Goal: Go to known website: Go to known website

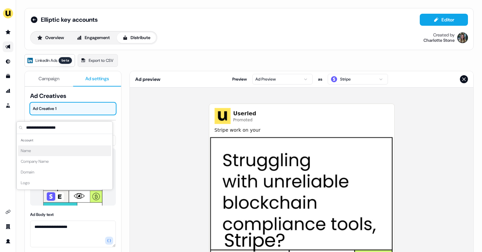
scroll to position [45, 0]
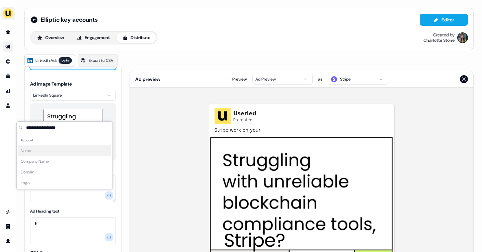
click at [7, 17] on img "side nav menu" at bounding box center [8, 13] width 11 height 11
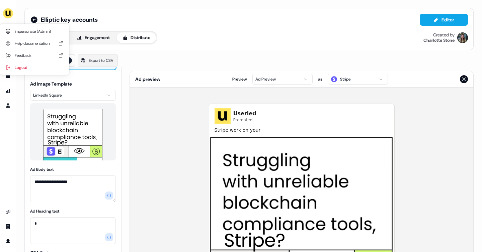
click at [25, 10] on div "**********" at bounding box center [241, 126] width 482 height 252
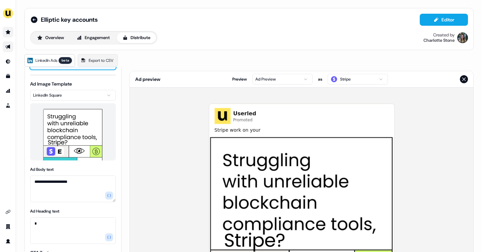
click at [7, 34] on icon "Go to prospects" at bounding box center [7, 31] width 5 height 5
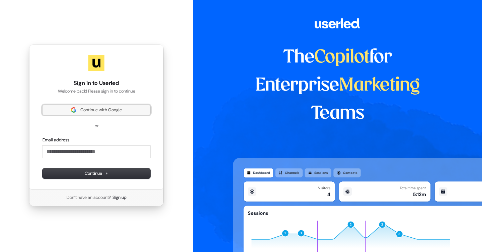
click at [110, 113] on button "Continue with Google" at bounding box center [96, 110] width 108 height 10
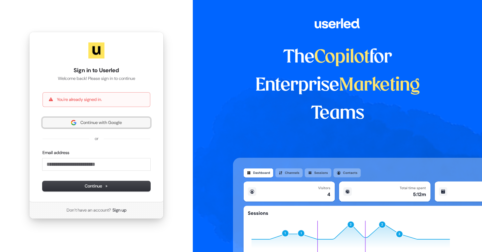
click at [91, 125] on span "Continue with Google" at bounding box center [100, 123] width 41 height 6
